Goal: Register for event/course

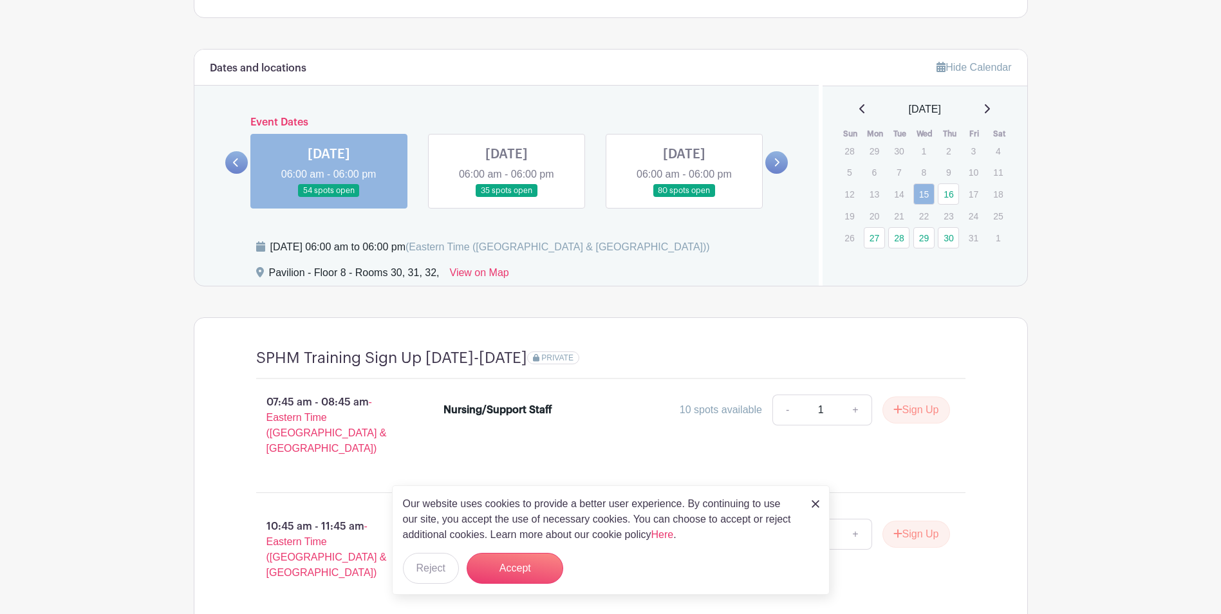
scroll to position [966, 0]
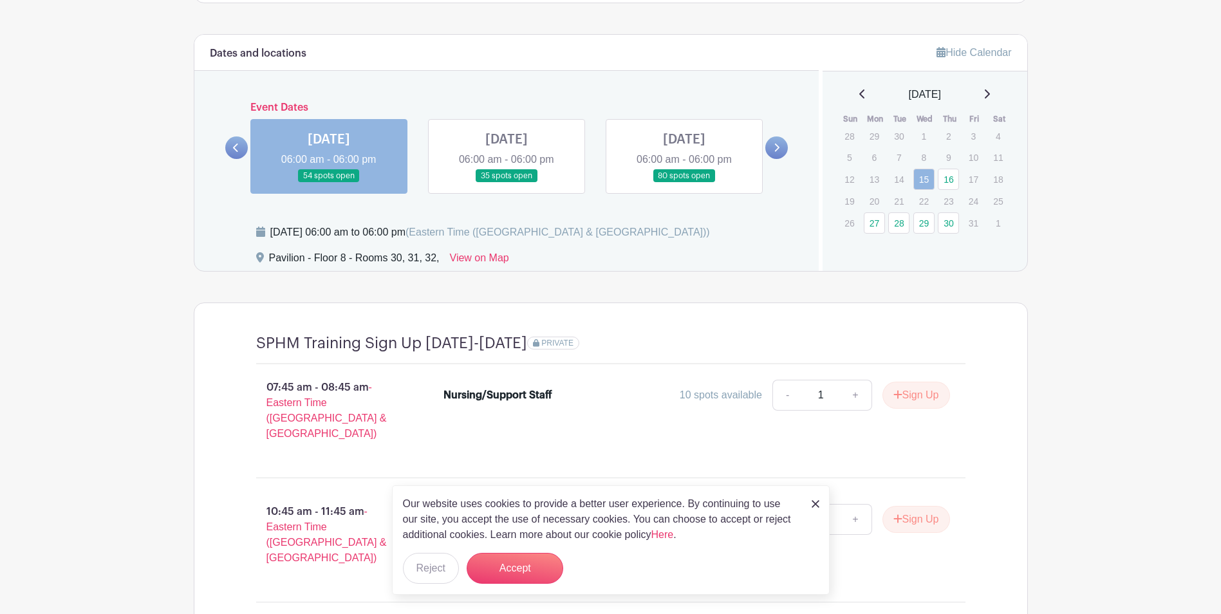
click at [238, 146] on icon at bounding box center [236, 148] width 6 height 10
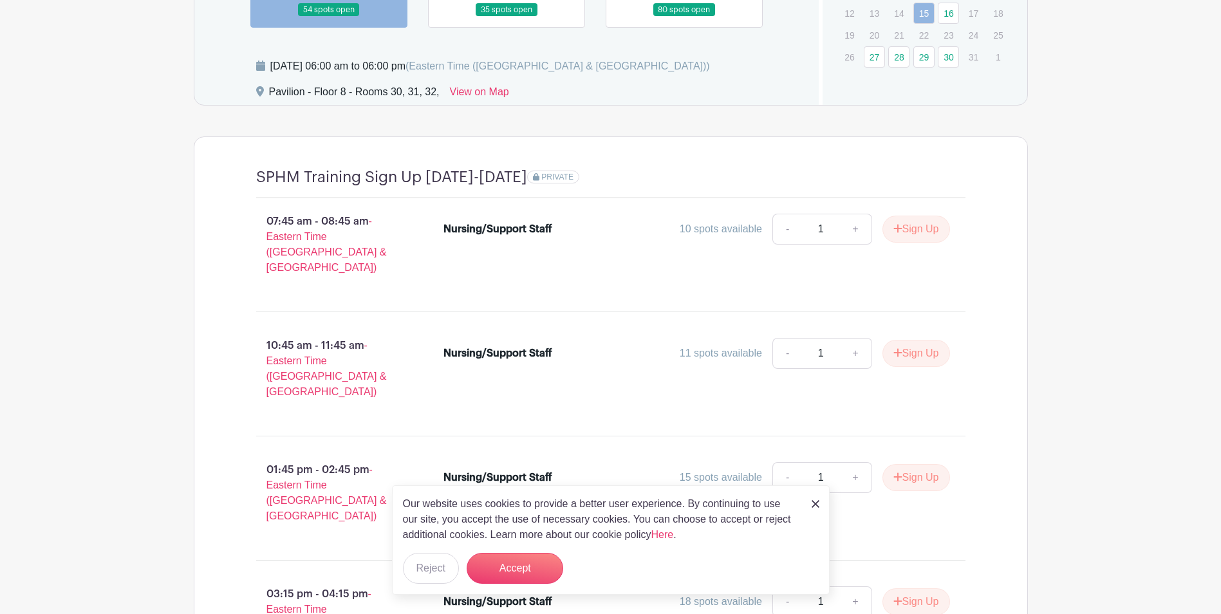
scroll to position [941, 0]
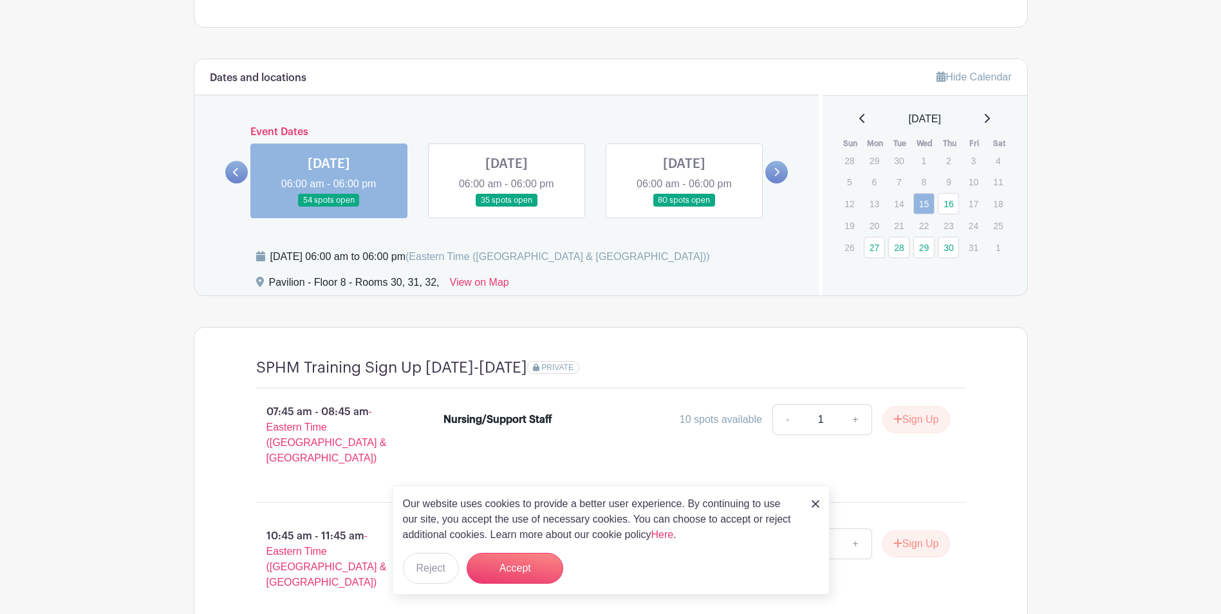
click at [898, 202] on p "14" at bounding box center [899, 204] width 21 height 20
click at [862, 128] on div "October 2025 Sun Mon Tue Wed Thu Fri Sat 28 29 30 1 2 3 4 5 6 7 8 9 10 11 12 13…" at bounding box center [925, 184] width 174 height 147
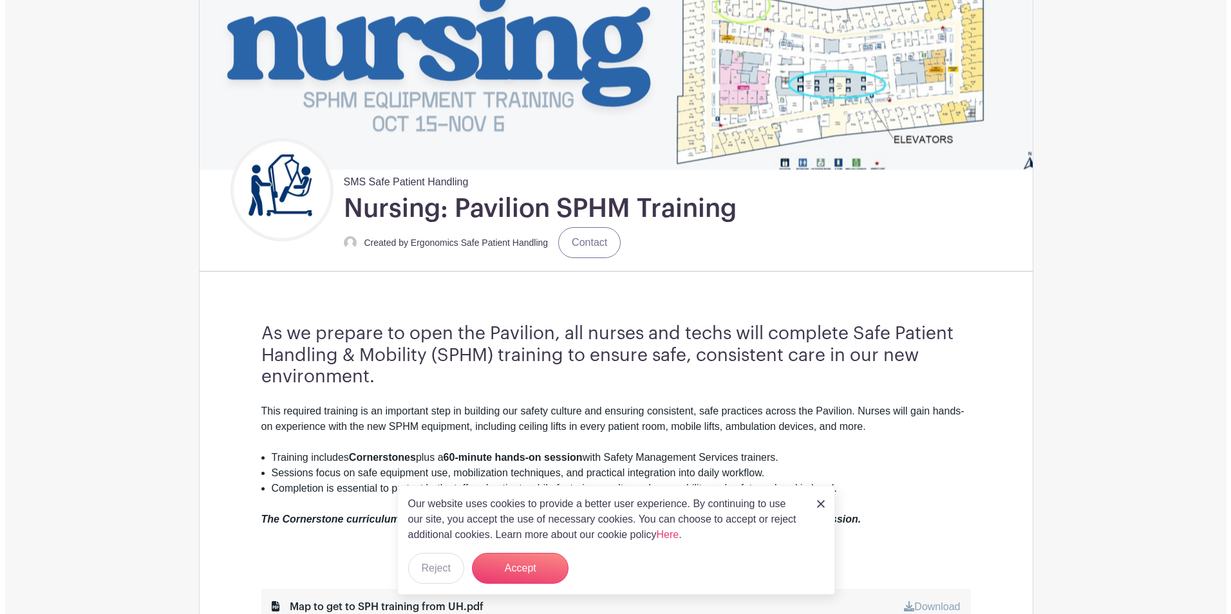
scroll to position [0, 0]
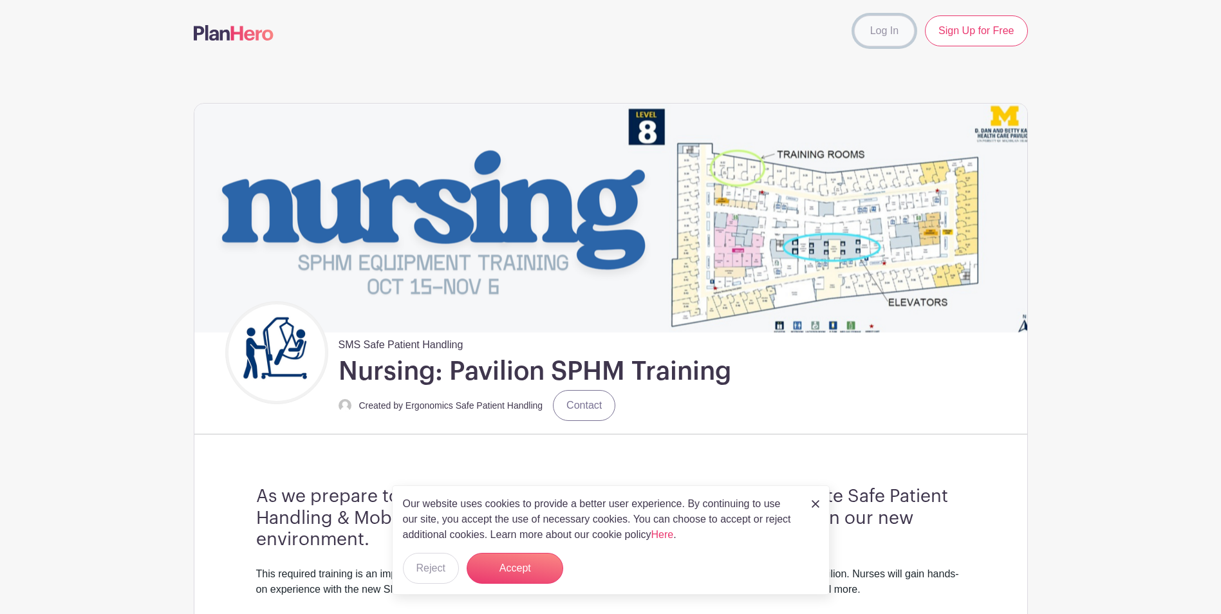
click at [894, 33] on link "Log In" at bounding box center [884, 30] width 61 height 31
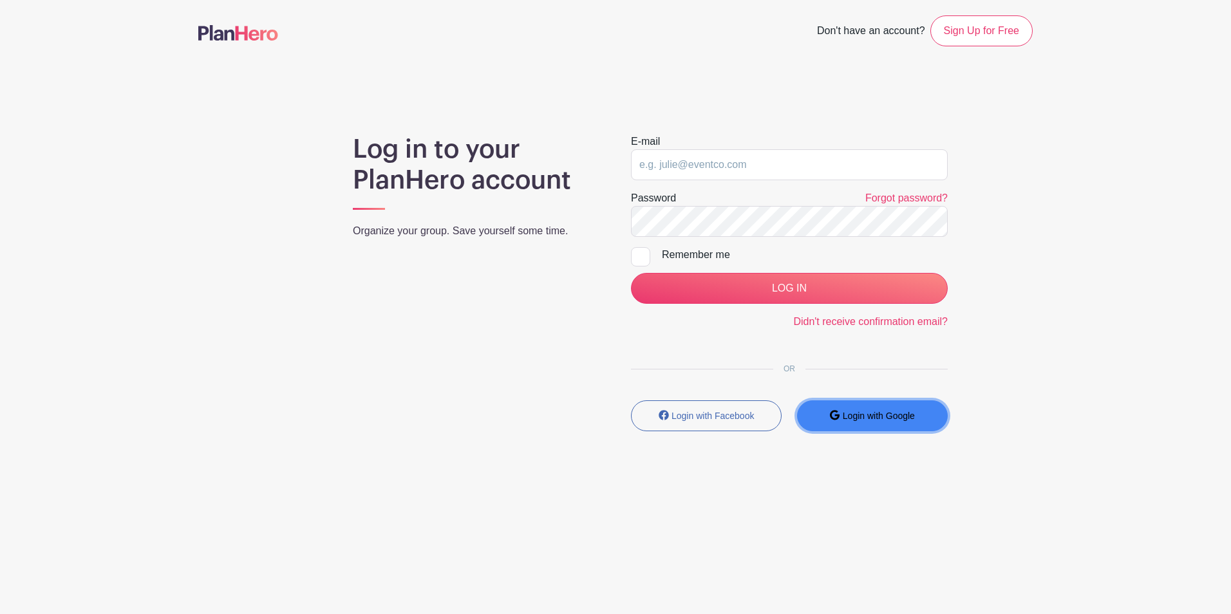
click at [893, 416] on small "Login with Google" at bounding box center [879, 416] width 72 height 10
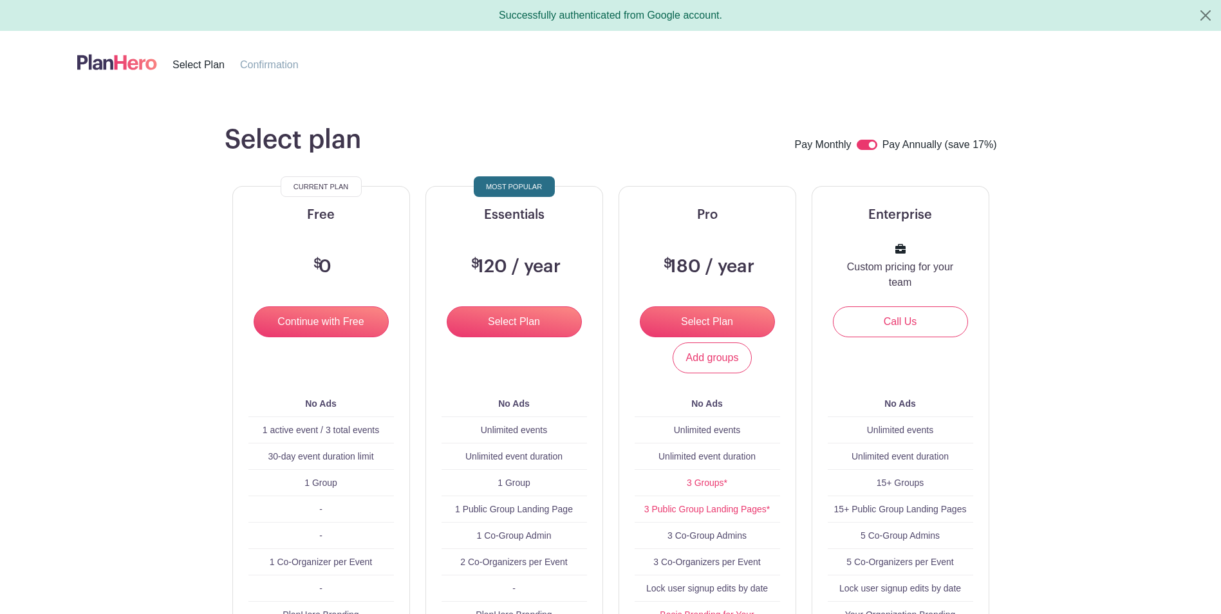
click at [118, 57] on img at bounding box center [117, 62] width 80 height 21
drag, startPoint x: 180, startPoint y: 63, endPoint x: 373, endPoint y: 32, distance: 196.4
click at [182, 63] on span "Select Plan" at bounding box center [199, 64] width 52 height 11
click at [1201, 14] on button "Close" at bounding box center [1206, 15] width 31 height 31
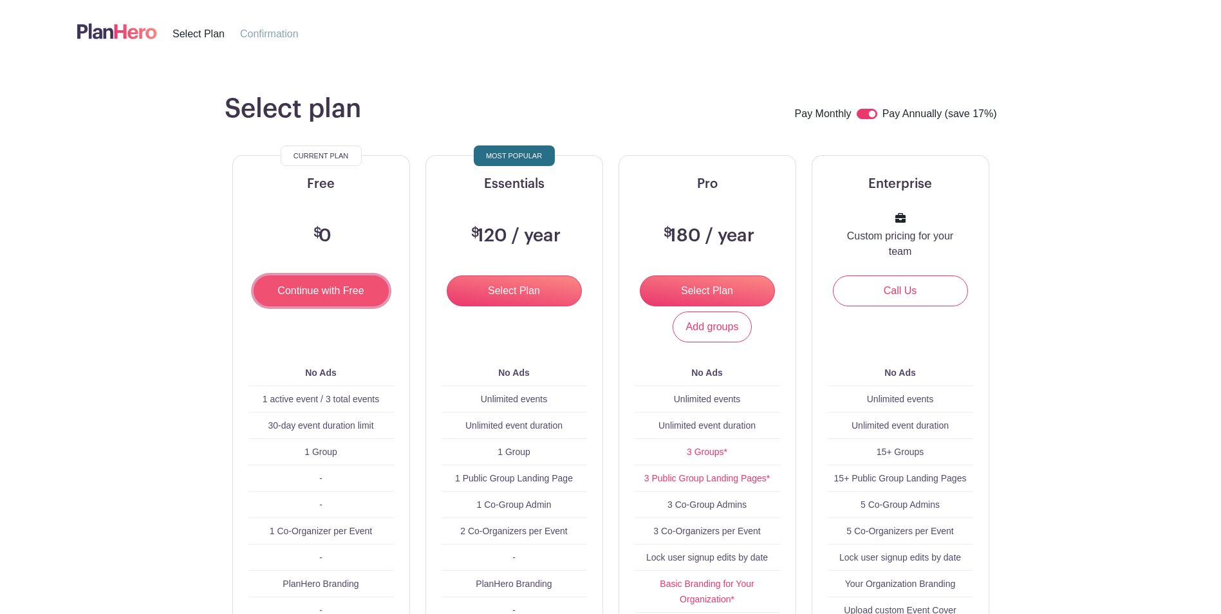
click at [279, 283] on input "Continue with Free" at bounding box center [321, 291] width 135 height 31
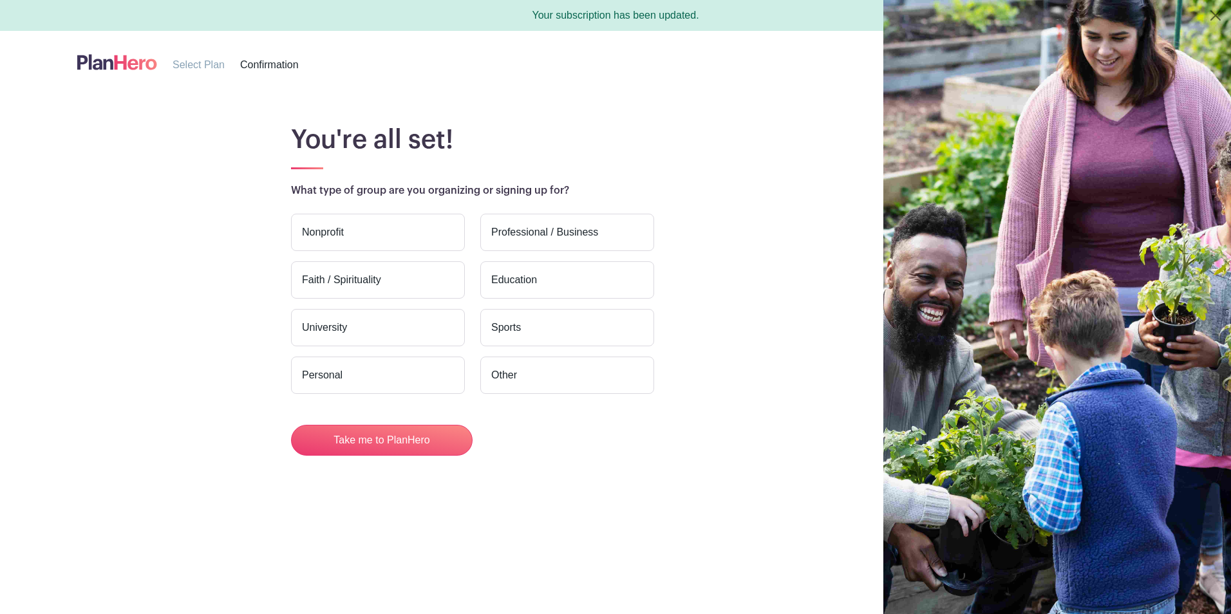
click at [112, 77] on nav "Select Plan Confirmation" at bounding box center [196, 62] width 268 height 52
click at [189, 72] on li "Select Plan" at bounding box center [207, 65] width 68 height 16
click at [189, 74] on nav "Select Plan Confirmation" at bounding box center [196, 62] width 268 height 52
click at [202, 66] on span "Select Plan" at bounding box center [199, 64] width 52 height 11
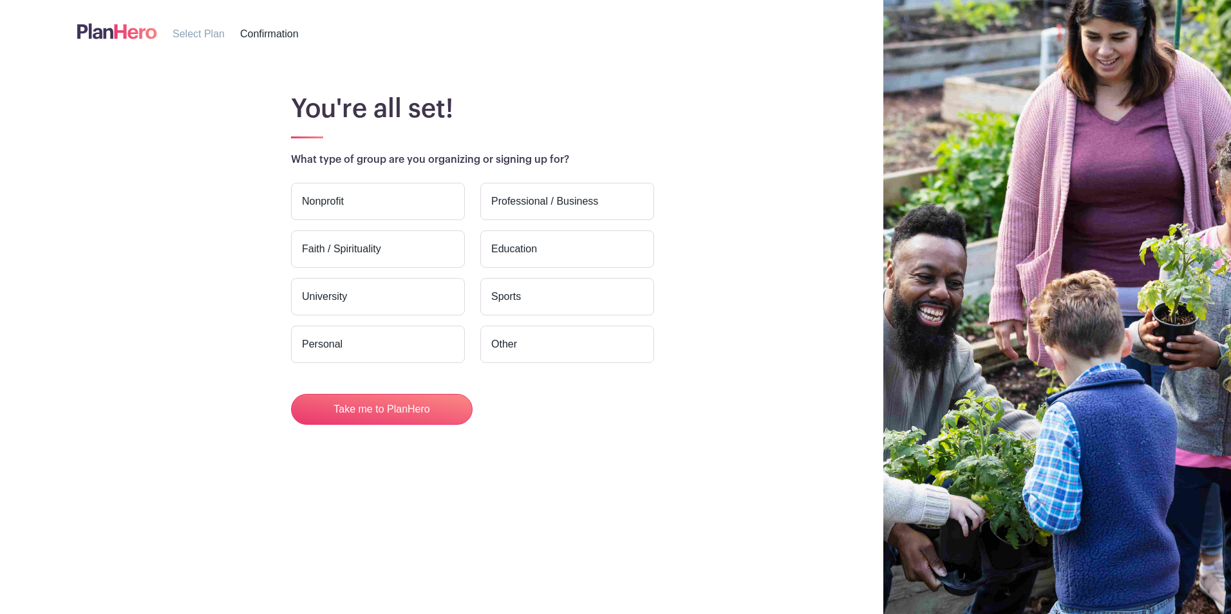
click at [397, 386] on div "Nonprofit Professional / Business Faith / Spirituality Education University Spo…" at bounding box center [472, 304] width 363 height 242
click at [394, 402] on button "Take me to PlanHero" at bounding box center [382, 409] width 182 height 31
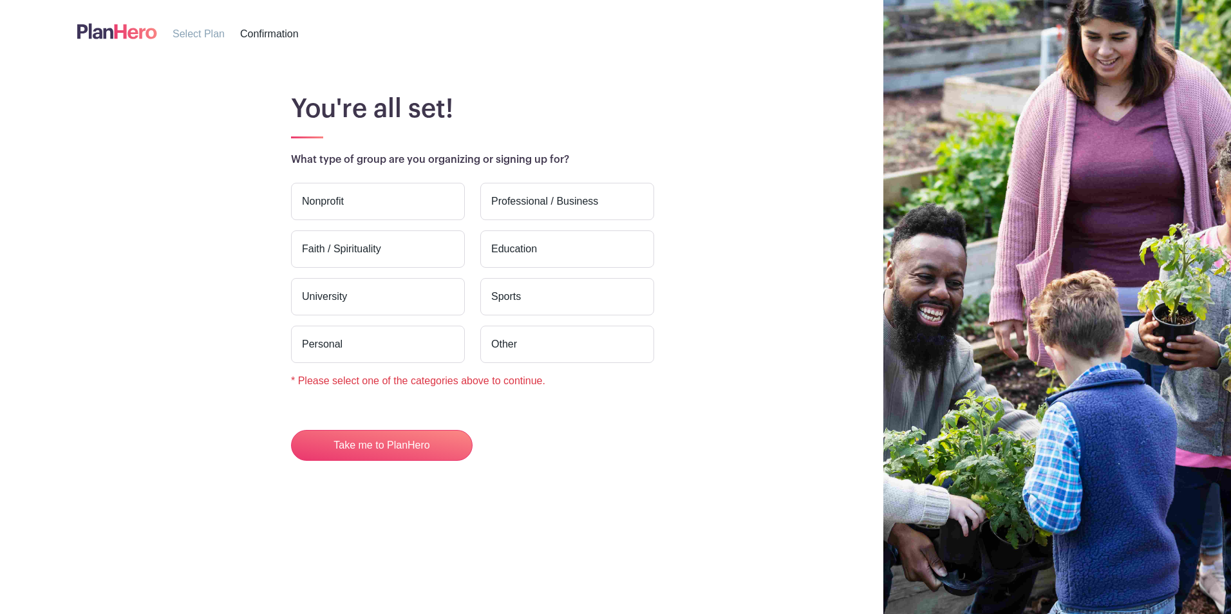
click at [419, 338] on label "Personal" at bounding box center [378, 344] width 174 height 37
click at [0, 0] on input "Personal" at bounding box center [0, 0] width 0 height 0
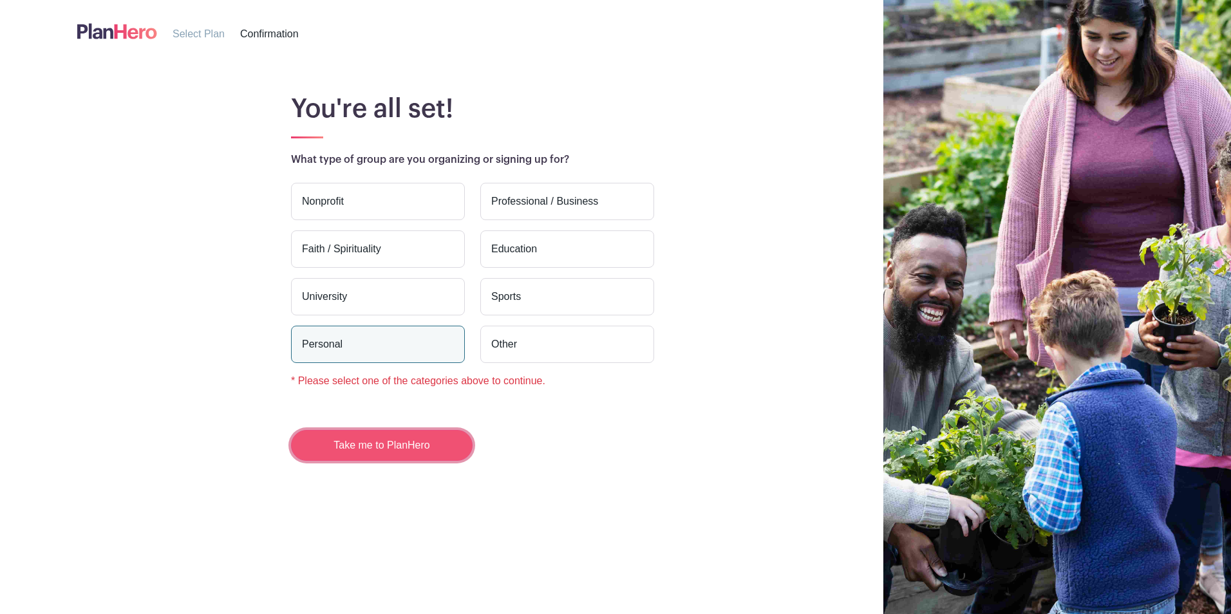
click at [386, 437] on button "Take me to PlanHero" at bounding box center [382, 445] width 182 height 31
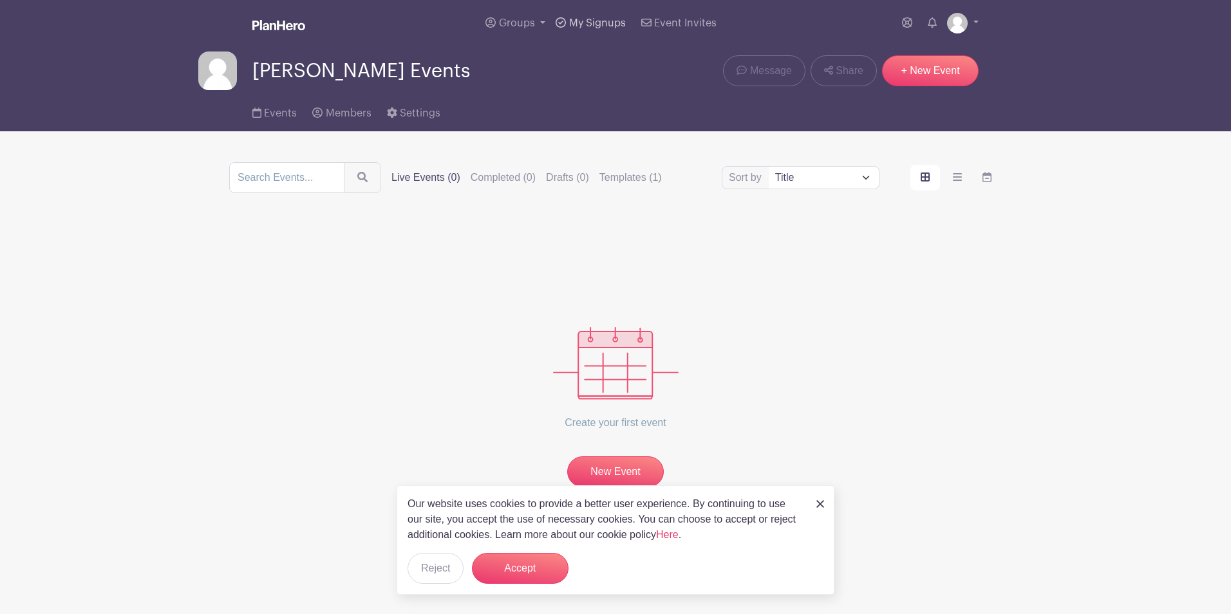
click at [589, 17] on link "My Signups" at bounding box center [591, 23] width 80 height 46
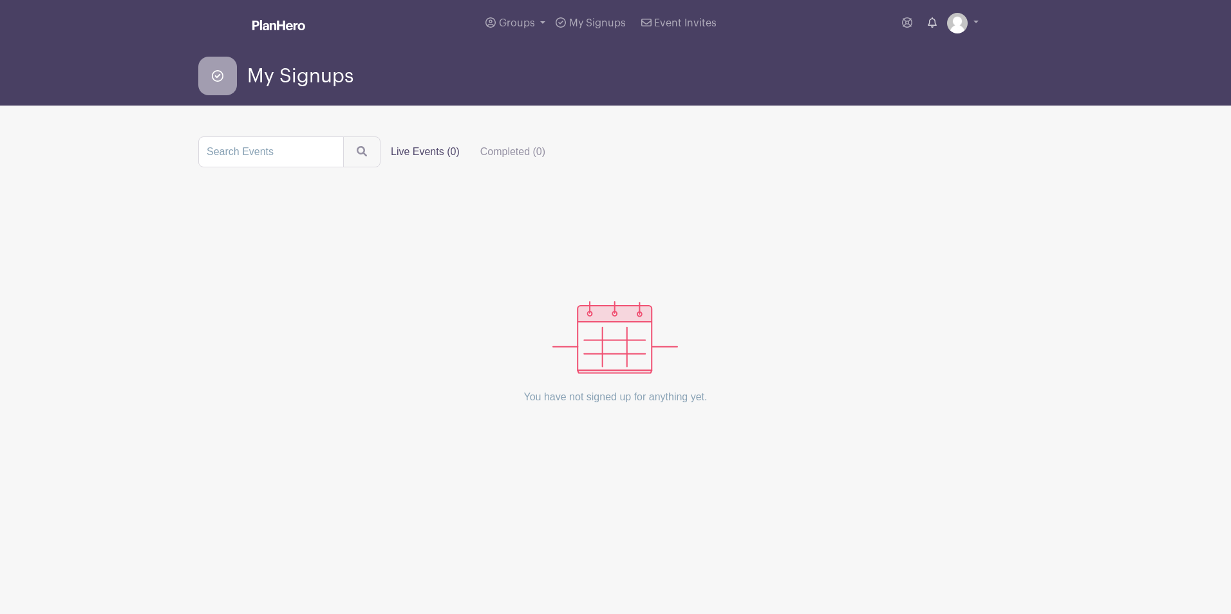
click at [942, 20] on link at bounding box center [932, 23] width 19 height 26
click at [956, 21] on img at bounding box center [957, 23] width 21 height 21
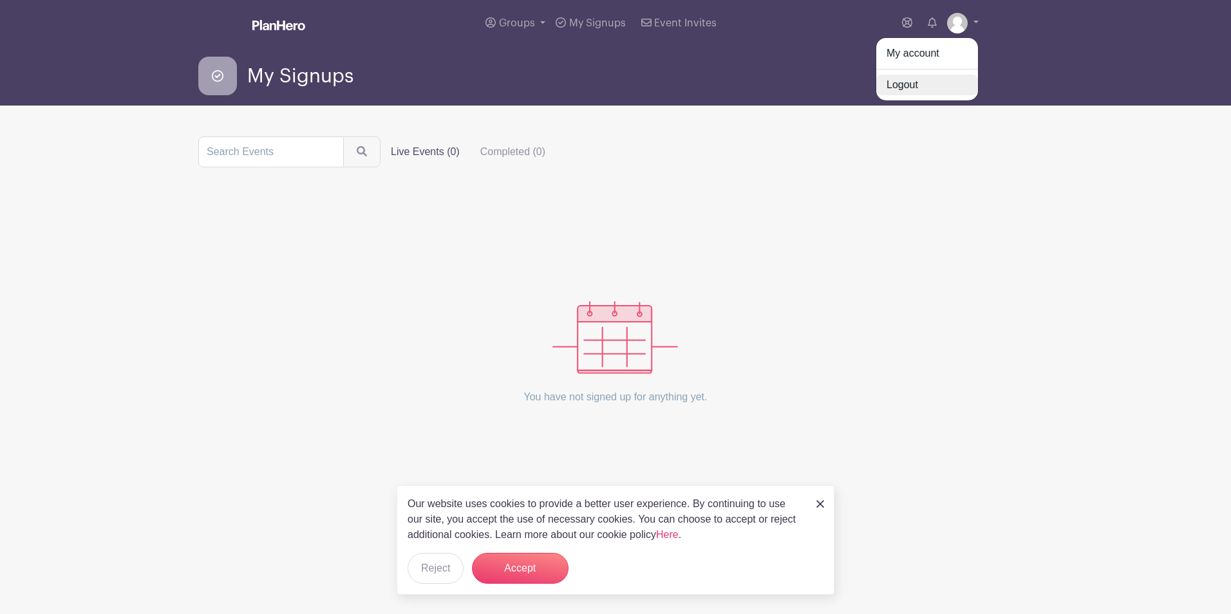
click at [932, 87] on link "Logout" at bounding box center [927, 85] width 102 height 21
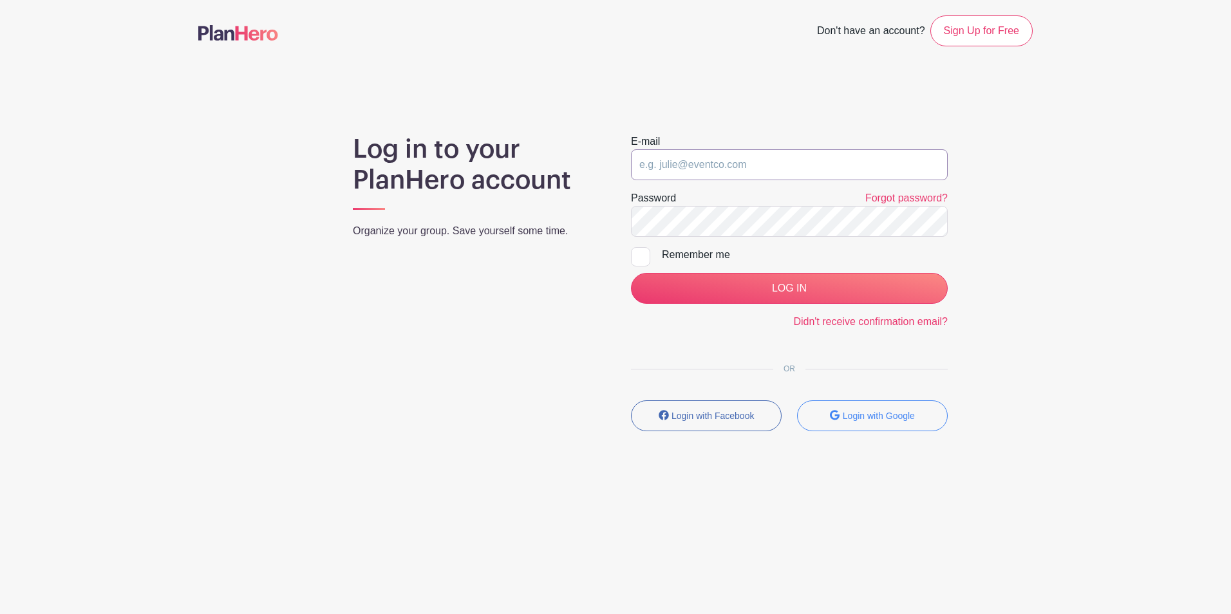
click at [734, 151] on input "email" at bounding box center [789, 164] width 317 height 31
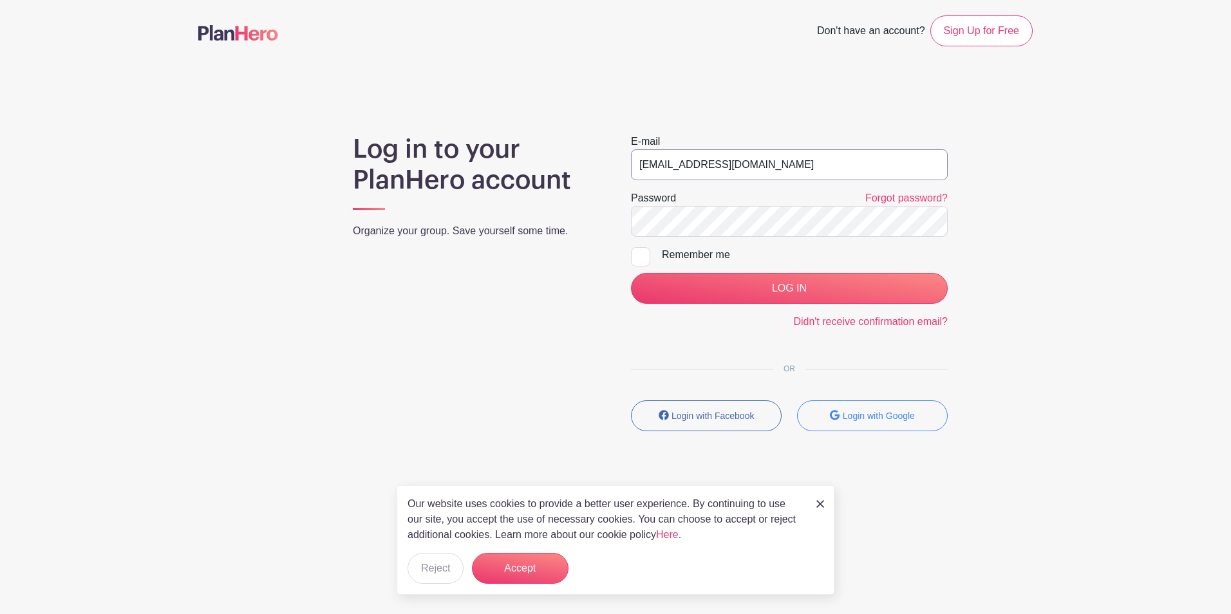
type input "ckeating@med.umich.edu"
click at [631, 273] on input "LOG IN" at bounding box center [789, 288] width 317 height 31
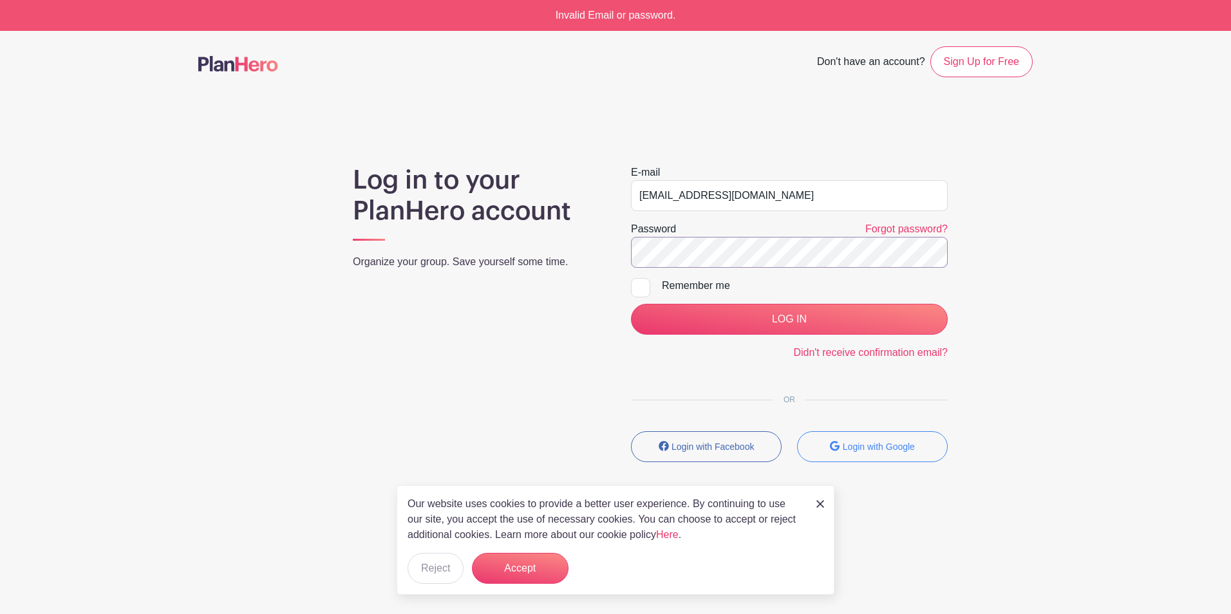
click at [631, 304] on input "LOG IN" at bounding box center [789, 319] width 317 height 31
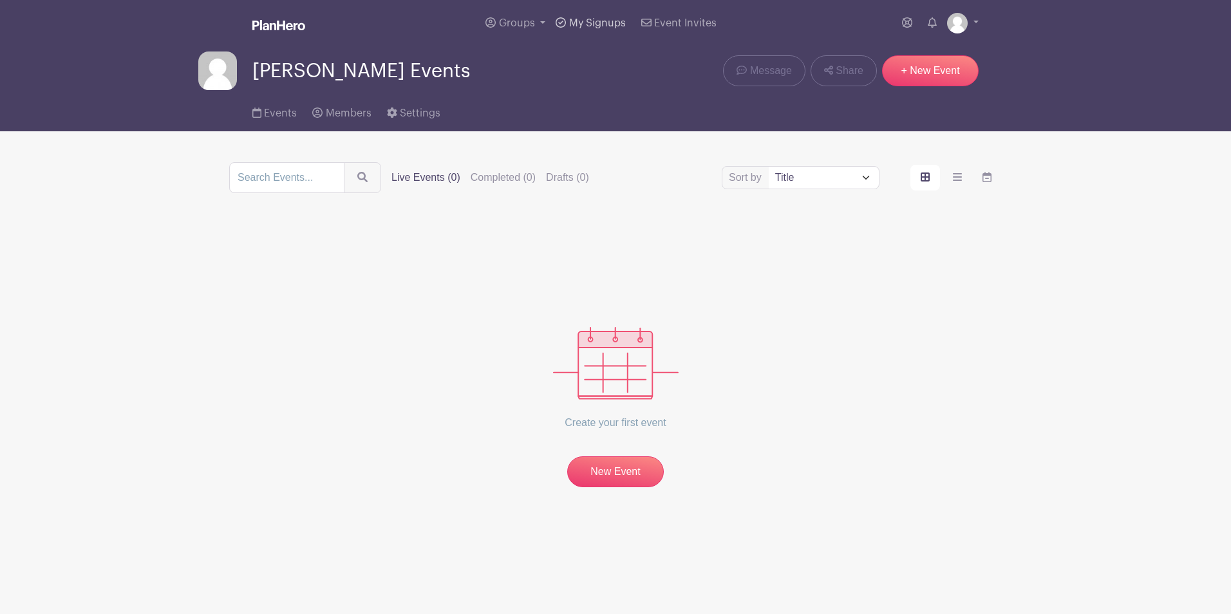
click at [590, 28] on span "My Signups" at bounding box center [597, 23] width 57 height 10
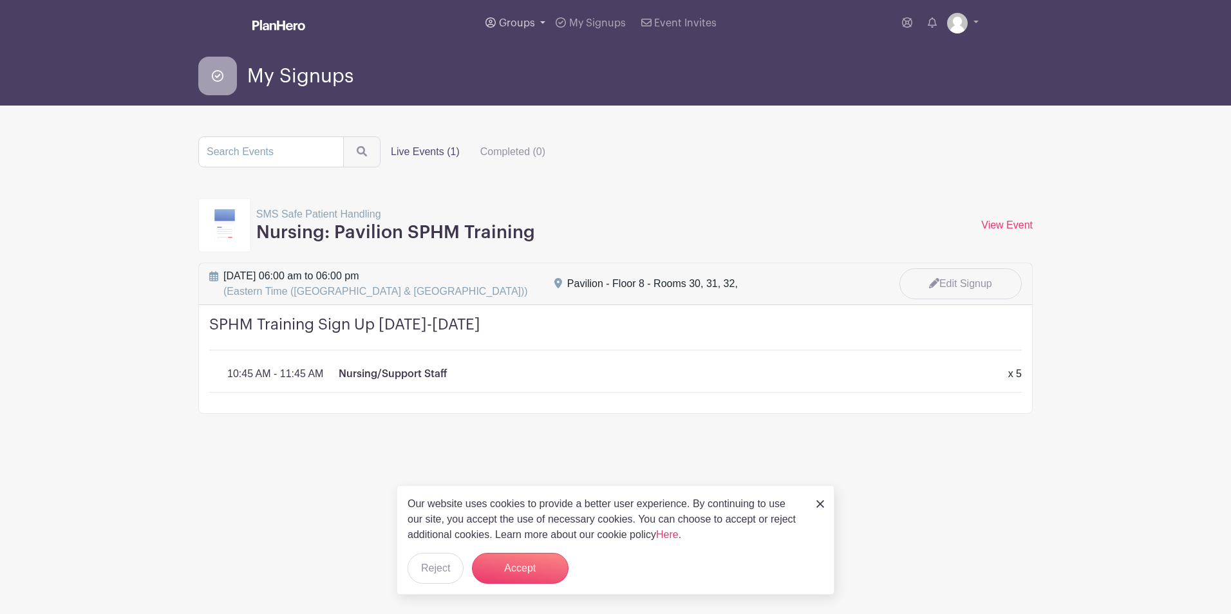
click at [538, 28] on link "Groups" at bounding box center [515, 23] width 70 height 46
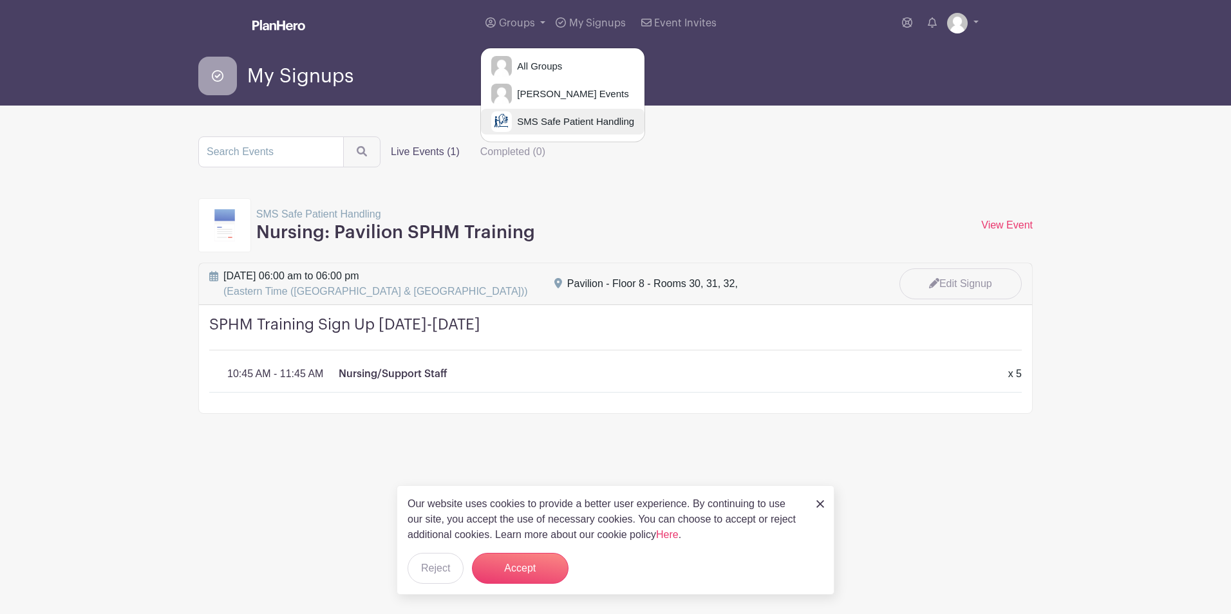
click at [549, 115] on span "SMS Safe Patient Handling" at bounding box center [573, 122] width 122 height 15
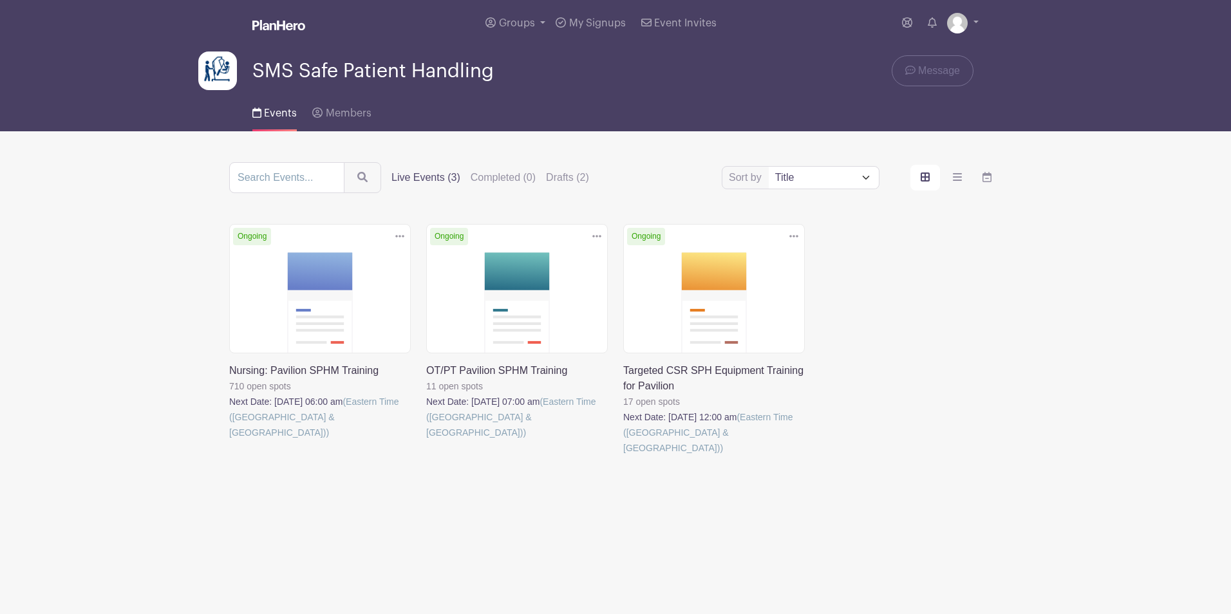
click at [229, 440] on link at bounding box center [229, 440] width 0 height 0
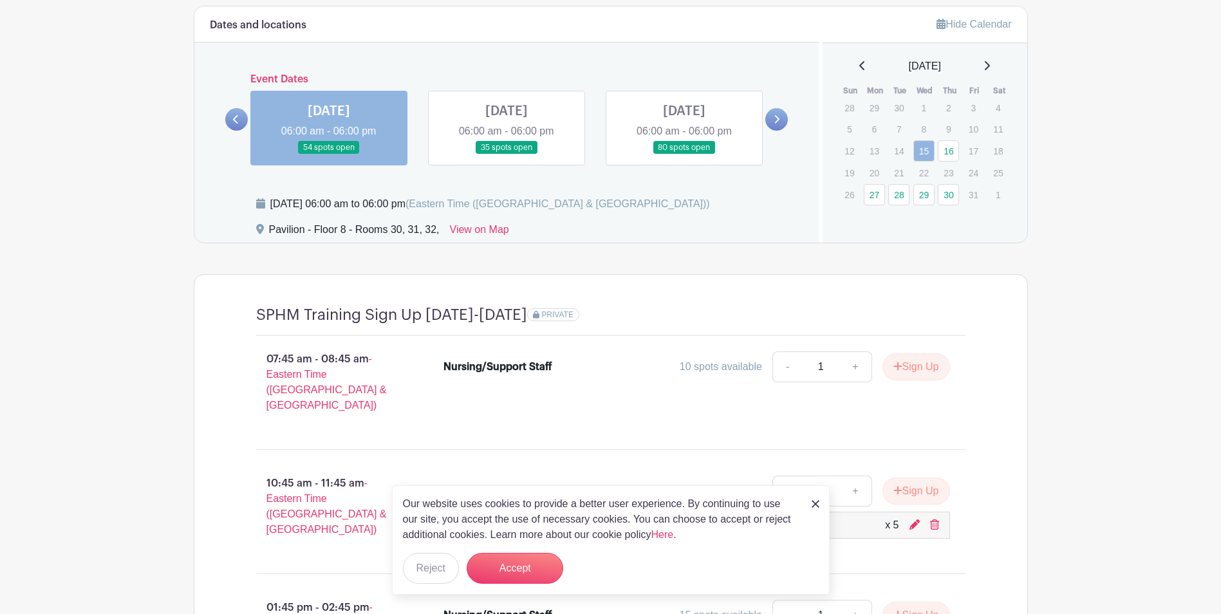
scroll to position [804, 0]
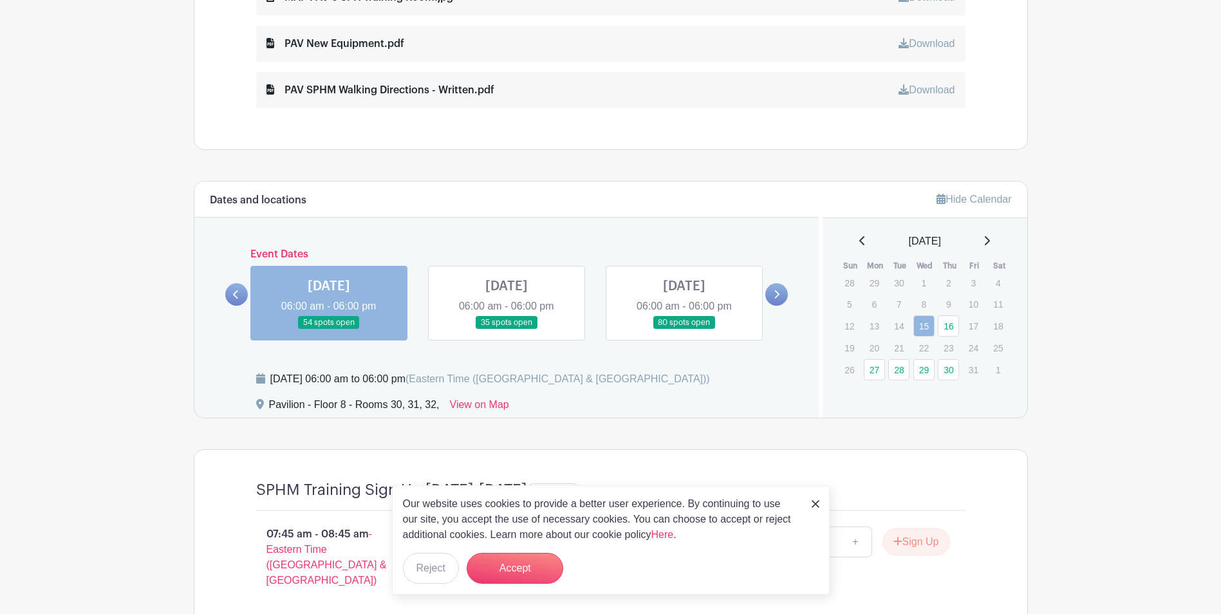
click at [225, 305] on div at bounding box center [236, 294] width 23 height 23
click at [232, 293] on link at bounding box center [236, 294] width 23 height 23
click at [900, 326] on p "14" at bounding box center [899, 326] width 21 height 20
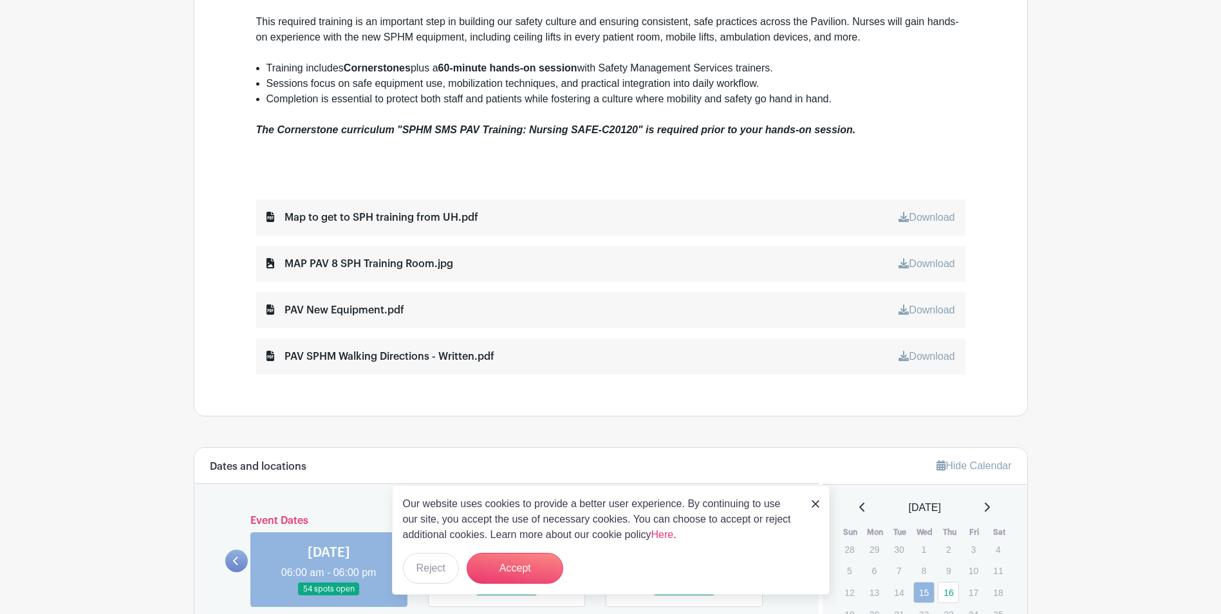
scroll to position [675, 0]
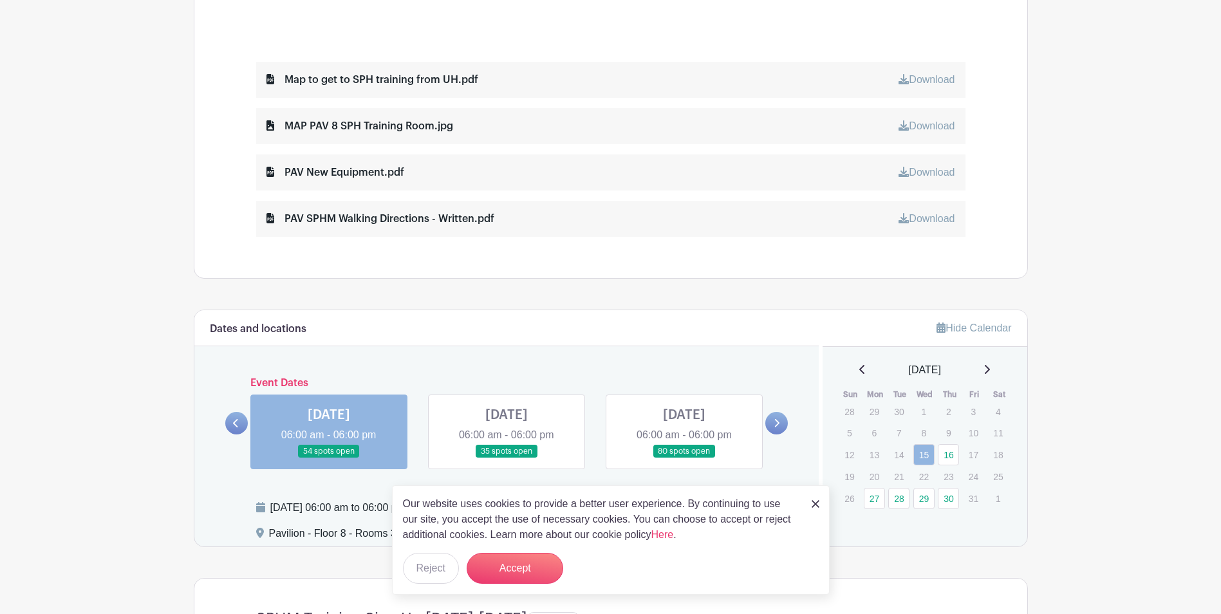
click at [249, 412] on div "WED Oct 15, 2025 06:00 am - 06:00 pm 54 spots open" at bounding box center [329, 432] width 178 height 75
click at [225, 423] on link at bounding box center [236, 423] width 23 height 23
click at [904, 458] on p "14" at bounding box center [899, 455] width 21 height 20
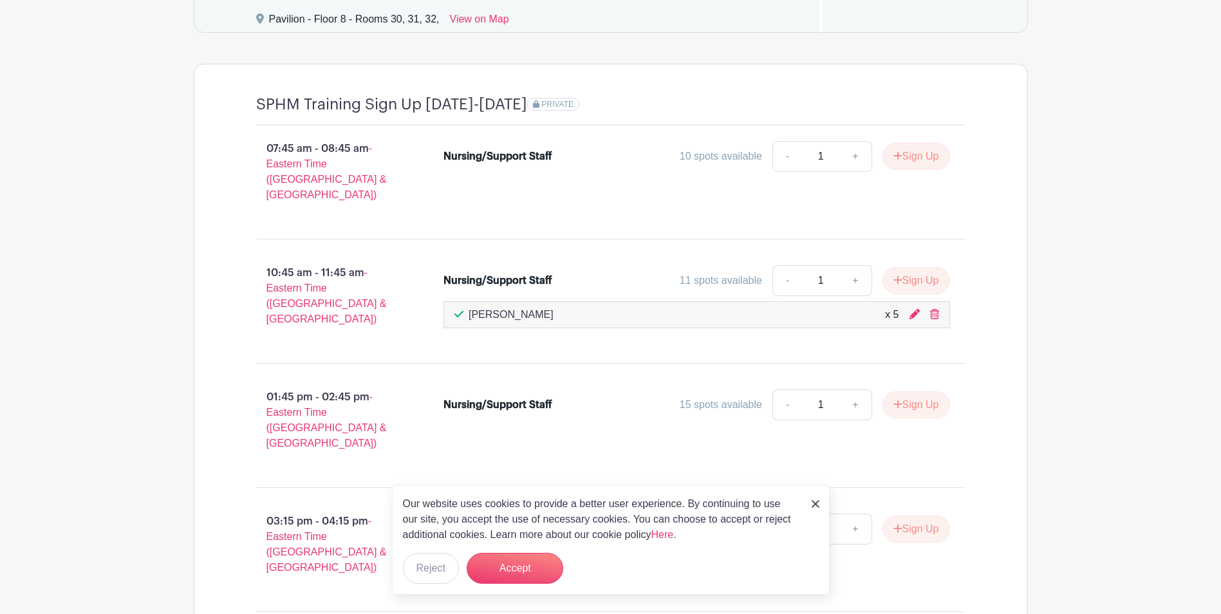
scroll to position [1190, 0]
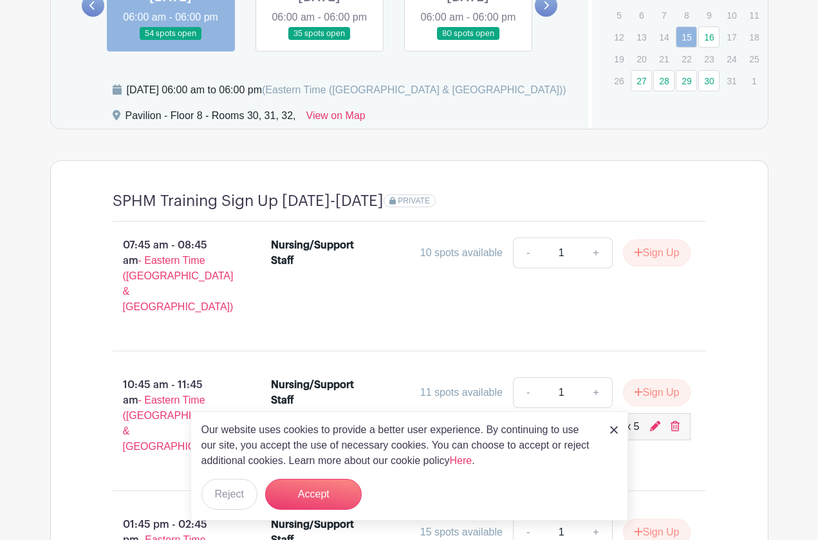
scroll to position [1089, 0]
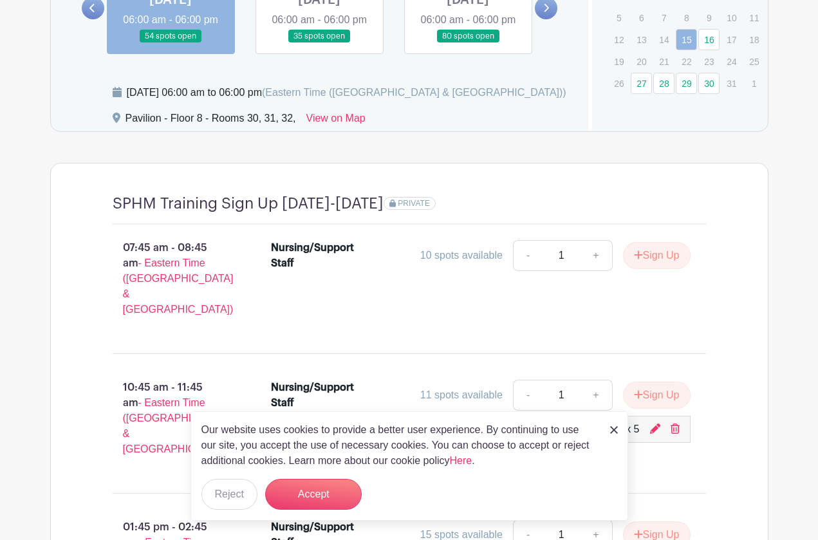
click at [319, 43] on link at bounding box center [319, 43] width 0 height 0
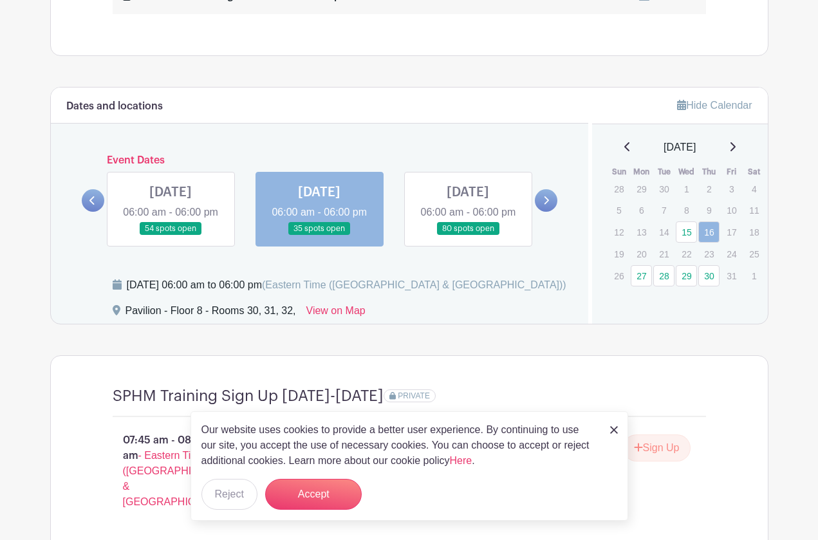
scroll to position [889, 0]
